Goal: Transaction & Acquisition: Book appointment/travel/reservation

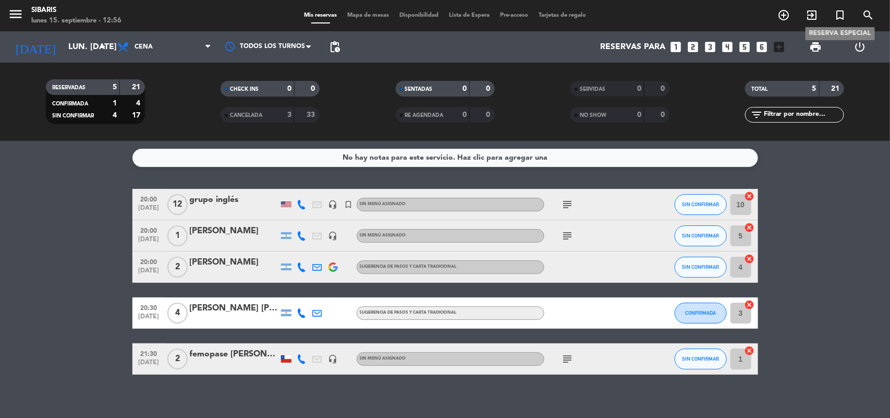
click at [837, 16] on icon "turned_in_not" at bounding box center [839, 15] width 13 height 13
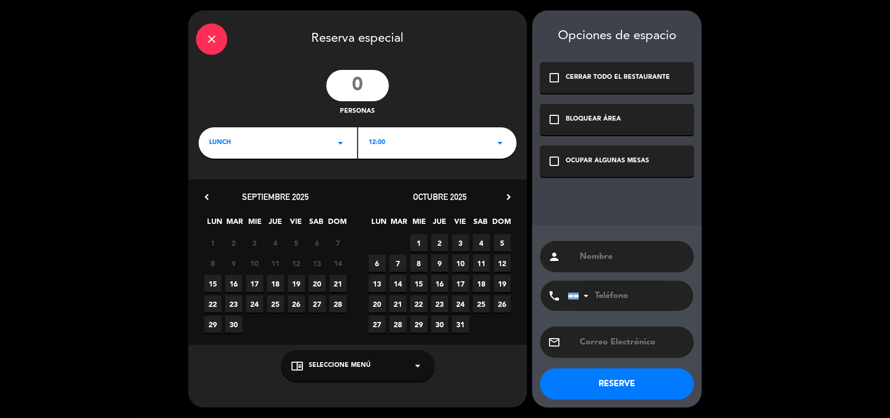
click at [365, 84] on input "number" at bounding box center [357, 85] width 63 height 31
type input "10"
click at [384, 144] on span "12:00" at bounding box center [377, 143] width 17 height 10
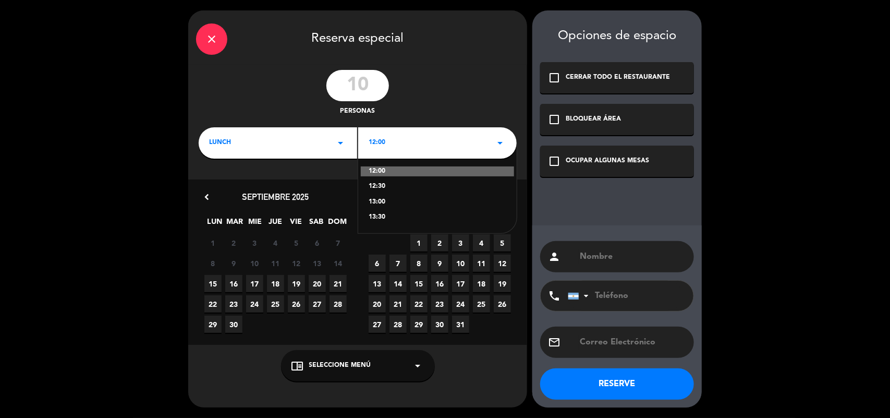
click at [260, 150] on div "LUNCH arrow_drop_down" at bounding box center [278, 142] width 158 height 31
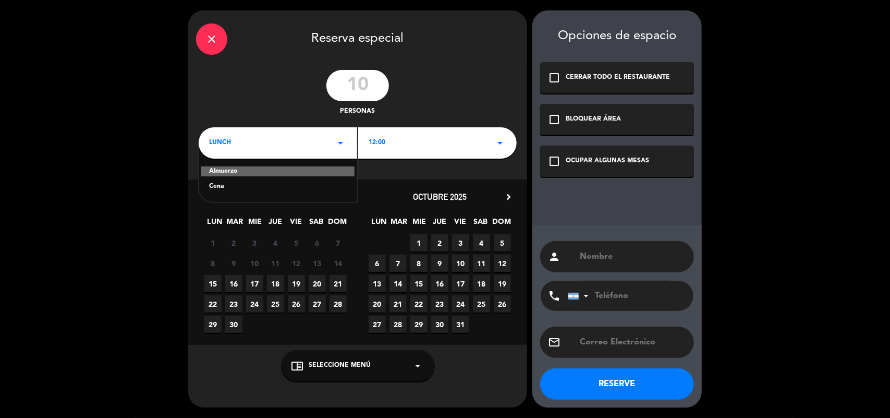
click at [231, 189] on div "Cena" at bounding box center [278, 186] width 138 height 10
click at [568, 159] on div "OCUPAR ALGUNAS MESAS" at bounding box center [607, 161] width 83 height 10
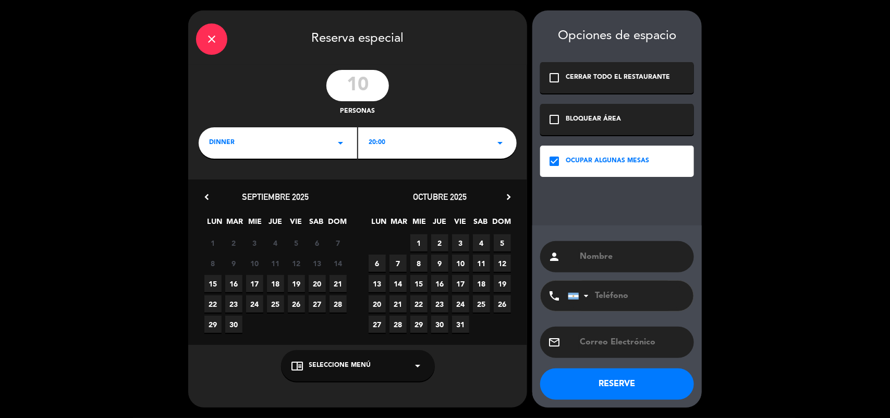
click at [600, 262] on input "text" at bounding box center [632, 256] width 107 height 15
type input "[PERSON_NAME]"
drag, startPoint x: 623, startPoint y: 293, endPoint x: 563, endPoint y: 251, distance: 73.3
click at [623, 293] on input "tel" at bounding box center [625, 295] width 115 height 30
paste input "[PHONE_NUMBER]"
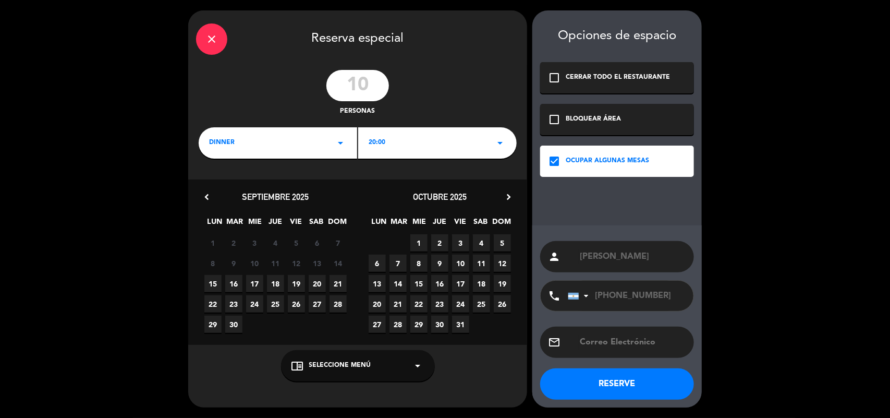
type input "[PHONE_NUMBER]"
click at [604, 394] on button "RESERVE" at bounding box center [617, 383] width 154 height 31
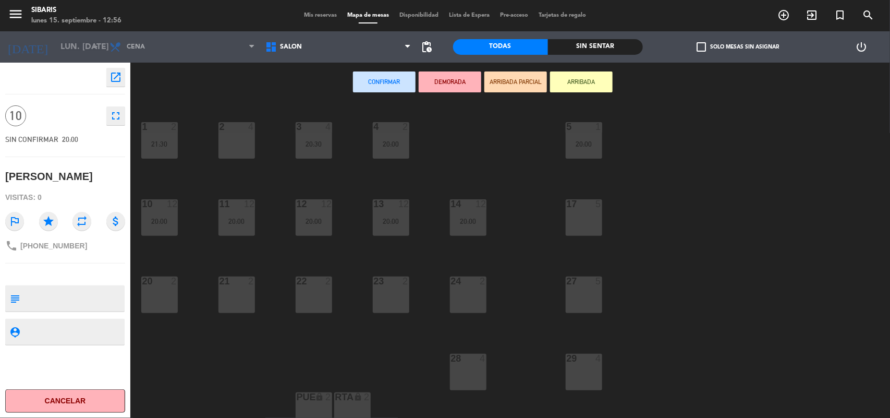
click at [156, 291] on div "20 2" at bounding box center [159, 294] width 36 height 36
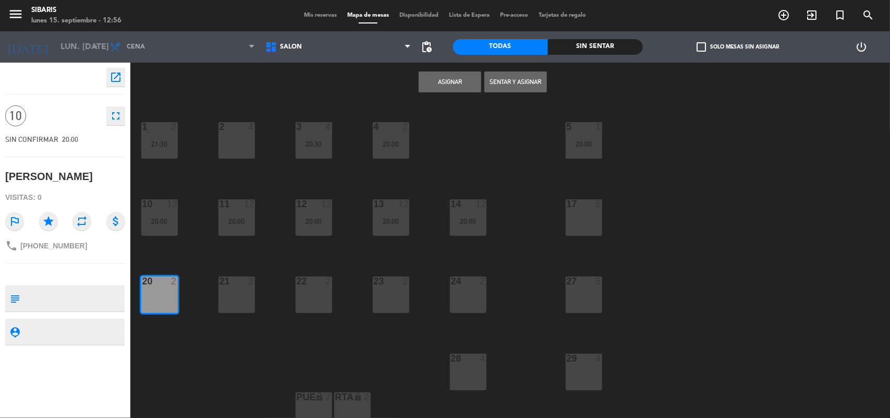
drag, startPoint x: 241, startPoint y: 300, endPoint x: 277, endPoint y: 300, distance: 36.0
click at [241, 300] on div "21 2" at bounding box center [236, 294] width 36 height 36
click at [309, 298] on div "22 2" at bounding box center [314, 294] width 36 height 36
click at [408, 296] on div "23 2" at bounding box center [391, 294] width 36 height 36
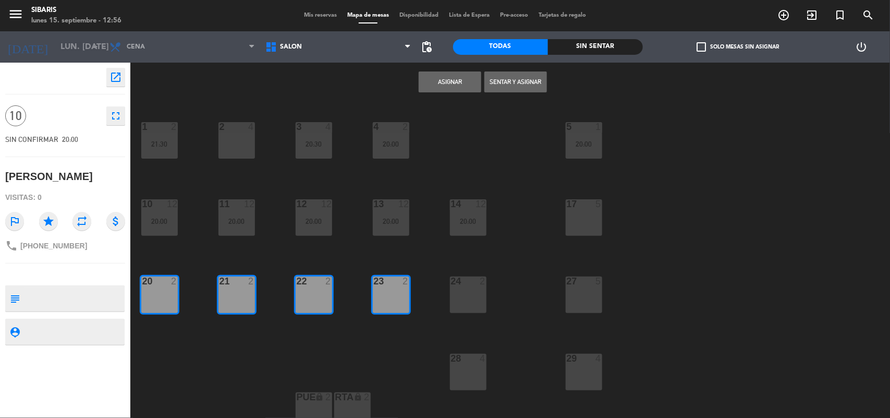
click at [459, 293] on div "24 2" at bounding box center [468, 294] width 36 height 36
click at [450, 82] on button "Asignar" at bounding box center [450, 81] width 63 height 21
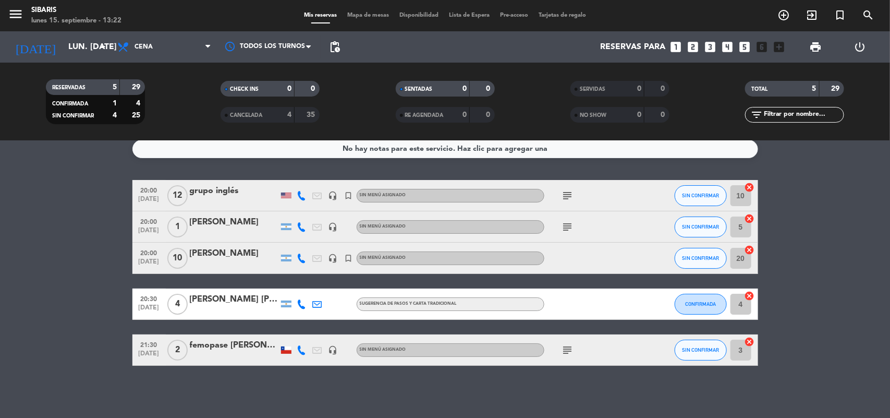
scroll to position [8, 0]
